Goal: Communication & Community: Answer question/provide support

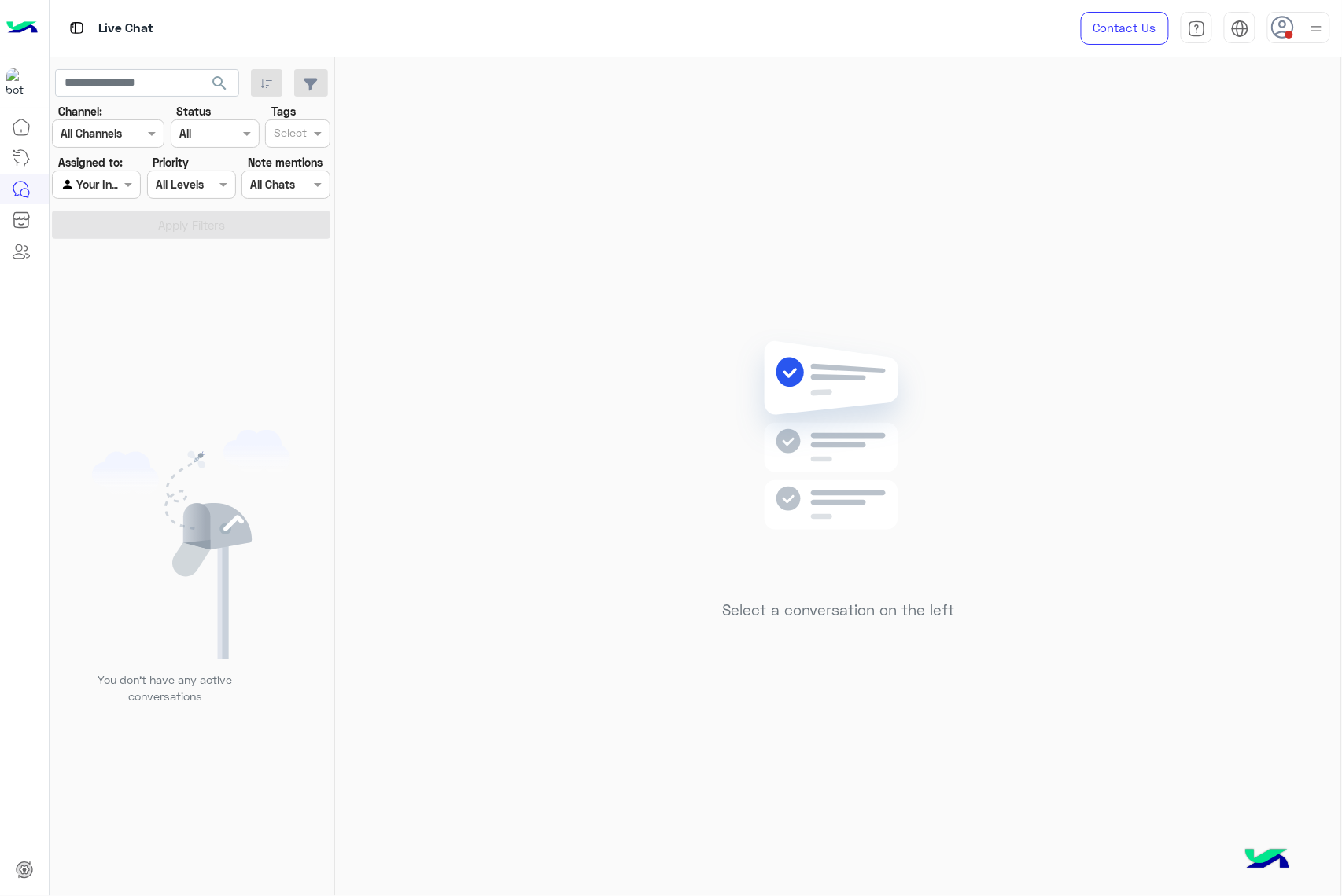
click at [1303, 33] on div at bounding box center [1297, 28] width 63 height 32
click at [1225, 152] on label "Break" at bounding box center [1231, 155] width 172 height 28
click at [1162, 157] on span "Break" at bounding box center [1167, 154] width 30 height 17
click at [1287, 36] on span at bounding box center [1289, 35] width 8 height 8
click at [1263, 156] on label "Break" at bounding box center [1231, 155] width 172 height 28
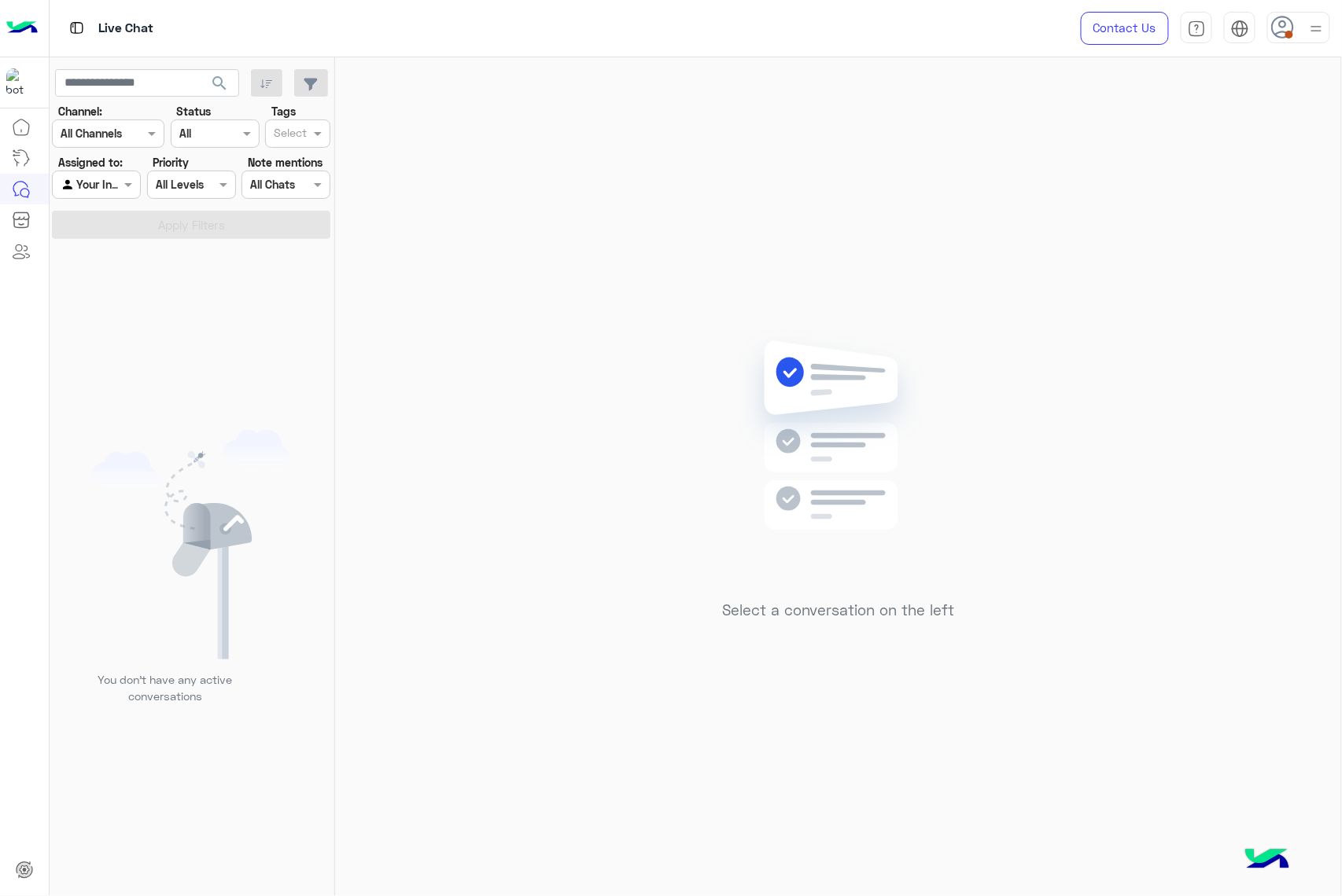
click at [1274, 38] on icon at bounding box center [1282, 28] width 24 height 24
click at [923, 177] on div "Select a conversation on the left" at bounding box center [837, 480] width 1006 height 845
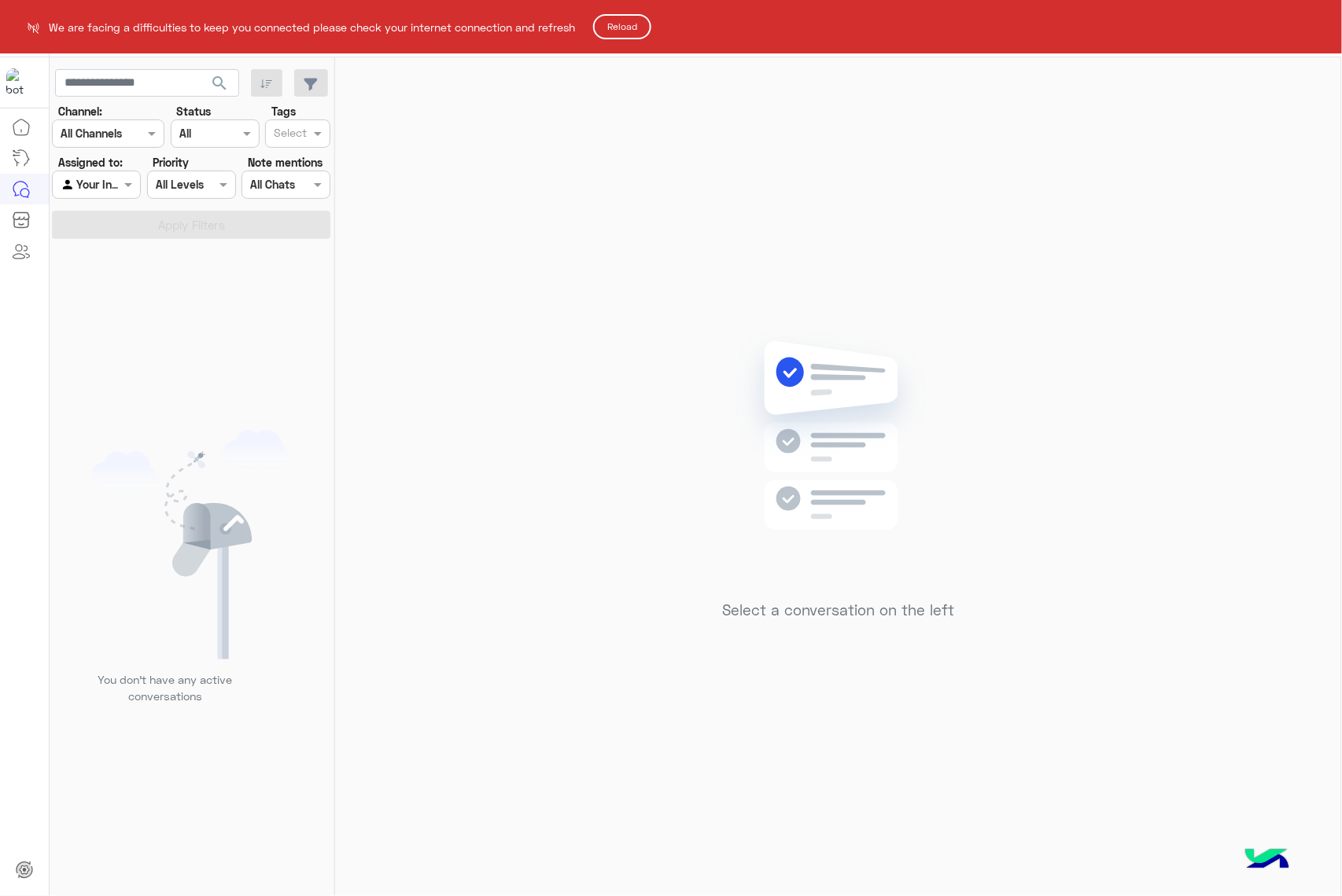
click at [645, 25] on button "Reload" at bounding box center [622, 26] width 59 height 25
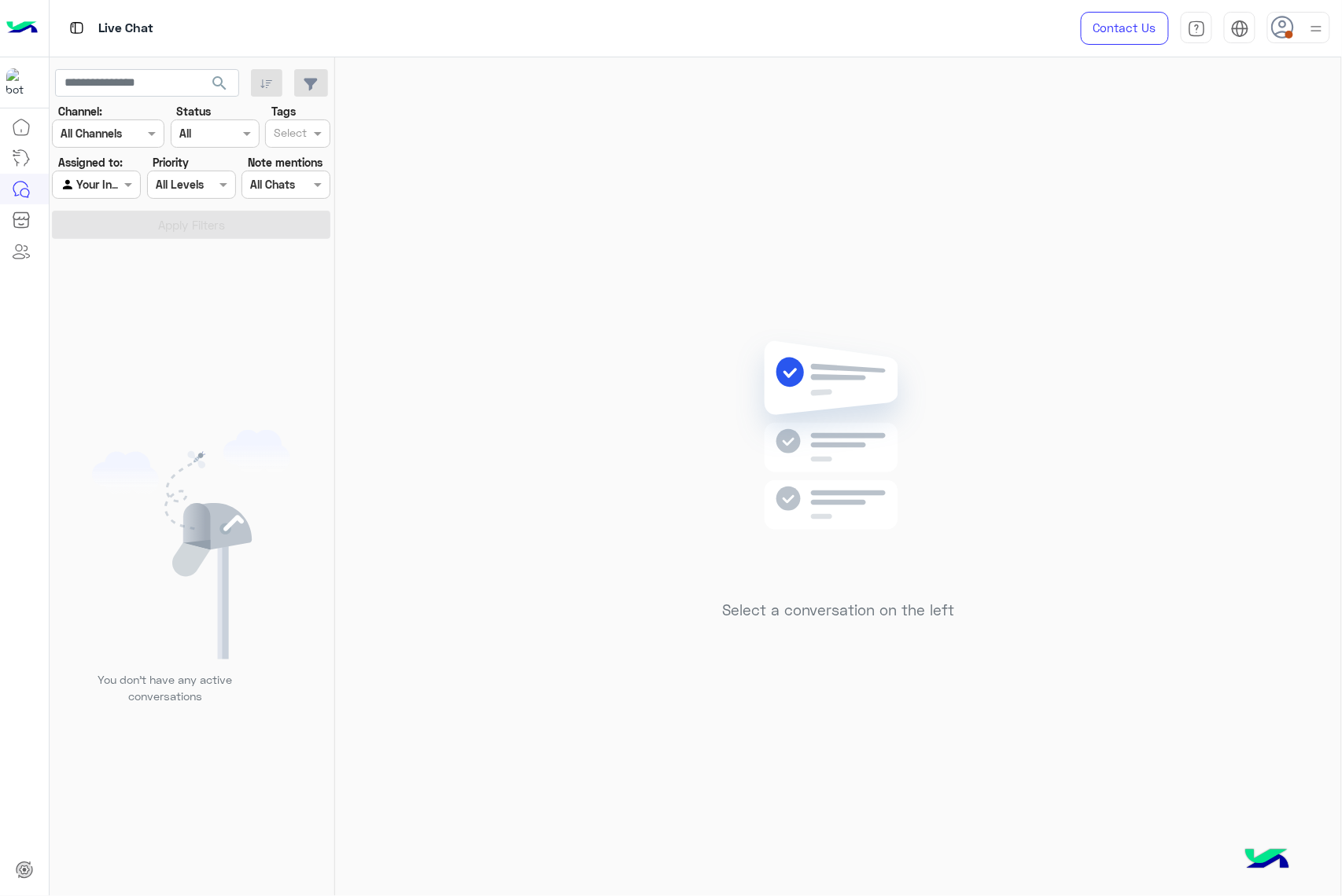
click at [1309, 36] on img at bounding box center [1316, 29] width 20 height 20
click at [1218, 183] on label "Busy" at bounding box center [1231, 190] width 172 height 28
